Goal: Transaction & Acquisition: Purchase product/service

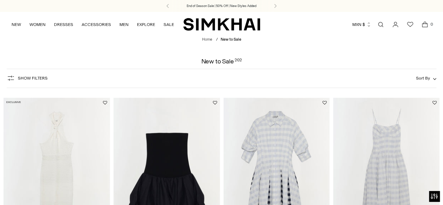
drag, startPoint x: 0, startPoint y: 0, endPoint x: 113, endPoint y: 58, distance: 126.8
click at [113, 58] on div "New to Sale 202" at bounding box center [221, 61] width 443 height 6
click at [366, 24] on icon "button" at bounding box center [368, 24] width 5 height 5
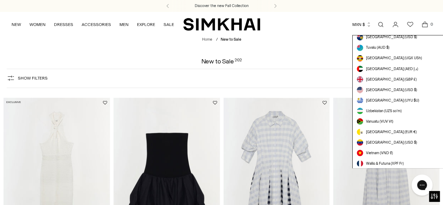
scroll to position [1963, 0]
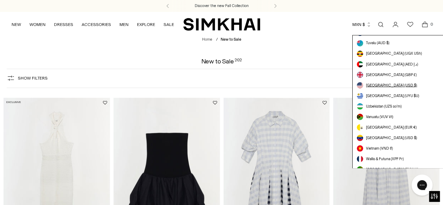
click at [388, 83] on span "[GEOGRAPHIC_DATA] (USD $)" at bounding box center [391, 85] width 51 height 6
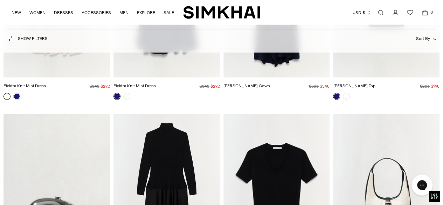
scroll to position [2554, 0]
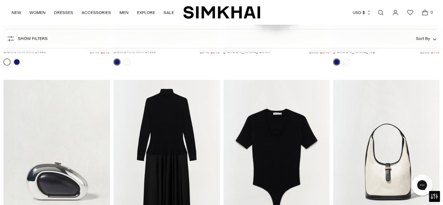
click at [409, 174] on div "Chat with us" at bounding box center [422, 185] width 28 height 26
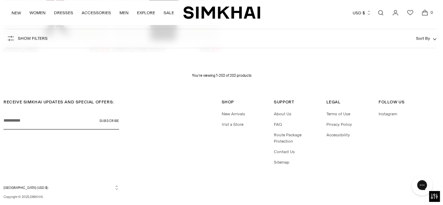
scroll to position [9957, 0]
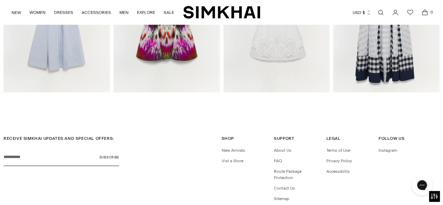
scroll to position [830, 0]
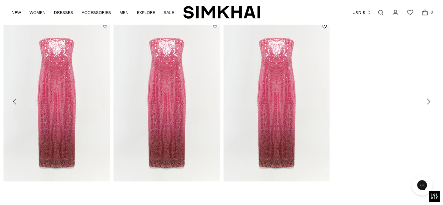
scroll to position [933, 0]
